Goal: Browse casually: Explore the website without a specific task or goal

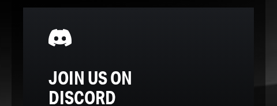
scroll to position [1594, 0]
